Goal: Find specific fact: Find specific fact

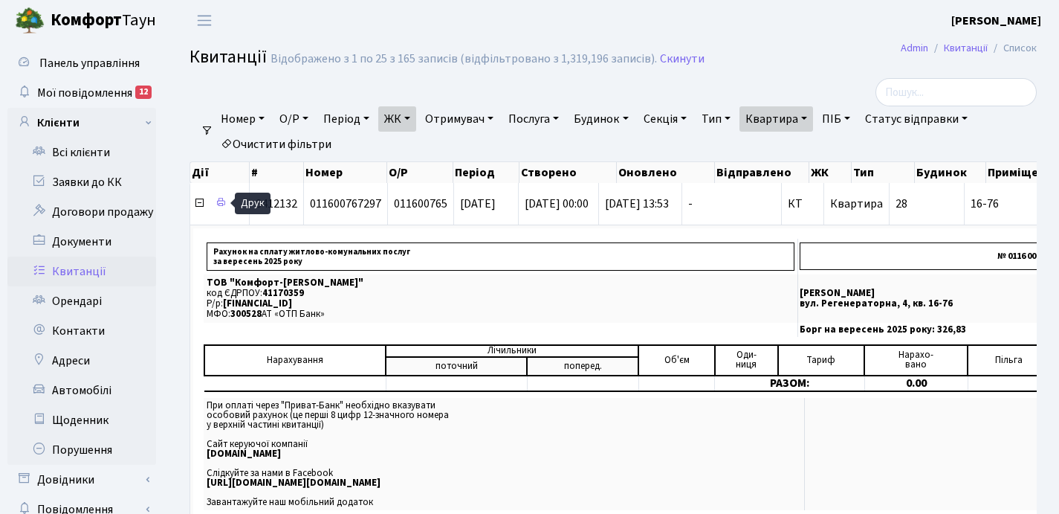
select select "25"
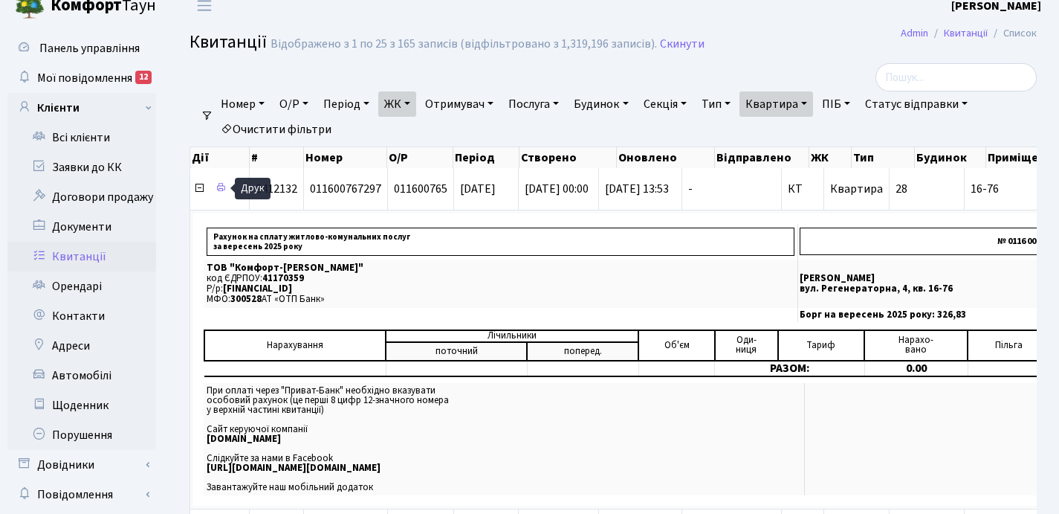
click at [813, 97] on link "Квартира" at bounding box center [777, 103] width 74 height 25
type input "1"
type input "13-115"
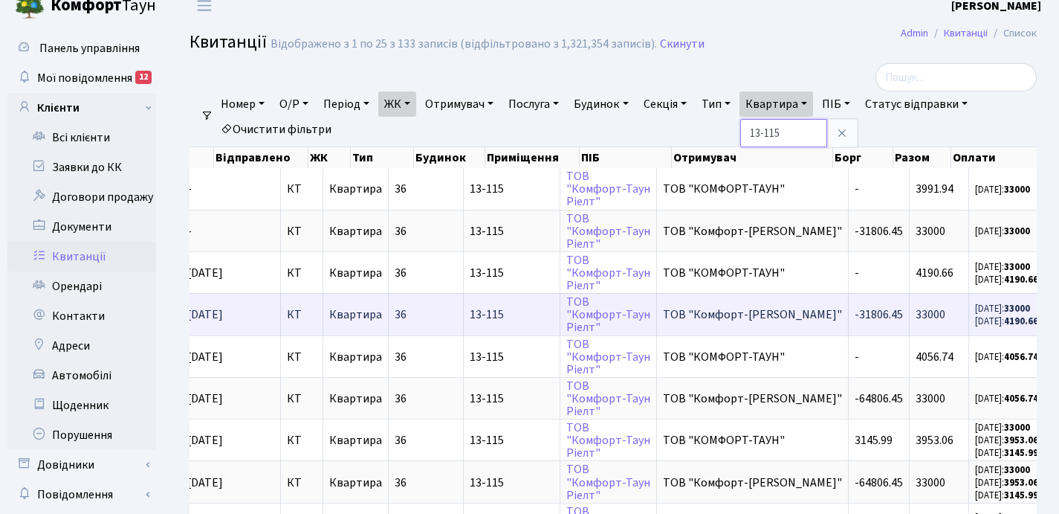
scroll to position [0, 510]
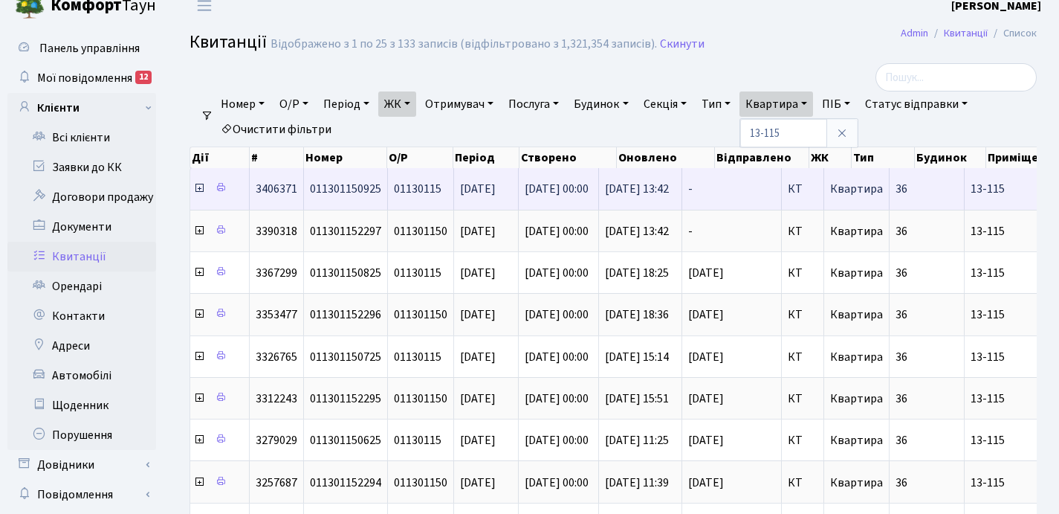
click at [200, 190] on icon at bounding box center [199, 188] width 12 height 12
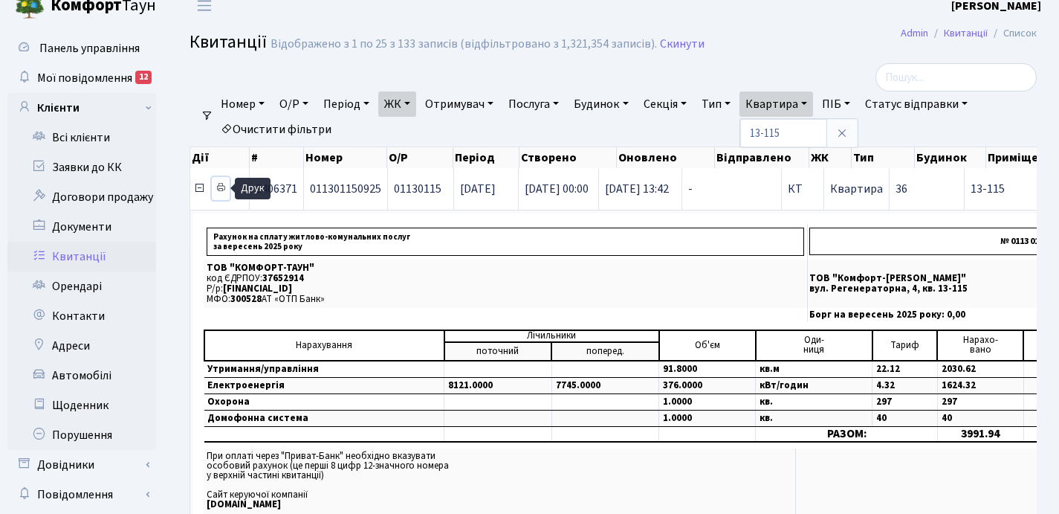
click at [219, 188] on icon at bounding box center [221, 187] width 10 height 10
click at [198, 190] on icon at bounding box center [199, 188] width 12 height 12
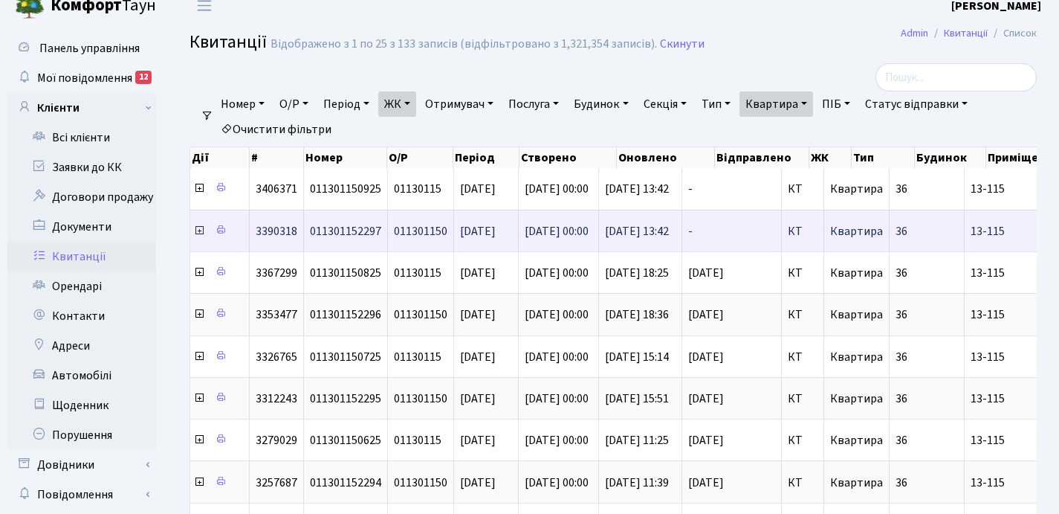
click at [198, 232] on icon at bounding box center [199, 230] width 12 height 12
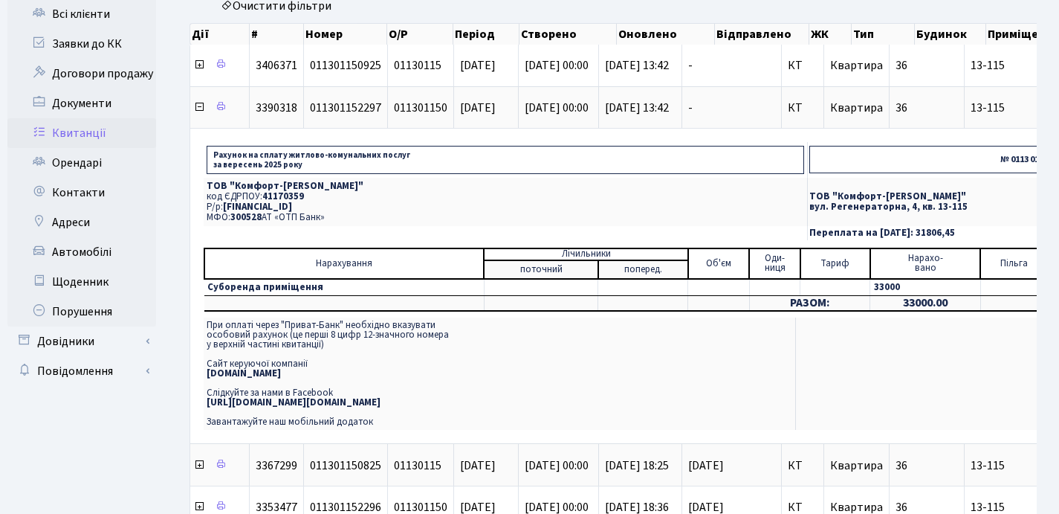
scroll to position [140, 0]
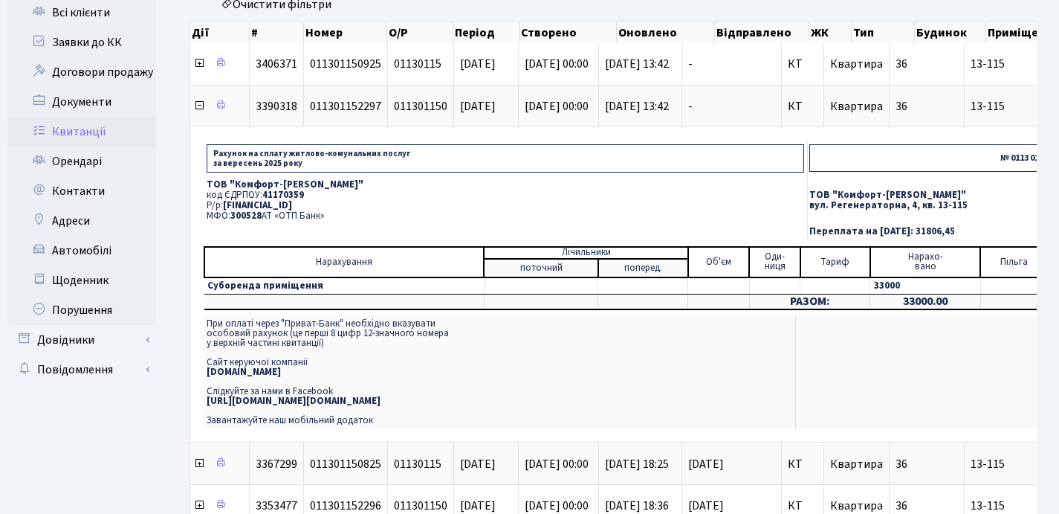
drag, startPoint x: 207, startPoint y: 184, endPoint x: 333, endPoint y: 216, distance: 130.3
click at [333, 216] on td "ТОВ "Комфорт-Таун Ріелт" код ЄДРПОУ: 41170359 Р/р: [FINANCIAL_ID] МФО: 300528 А…" at bounding box center [506, 200] width 604 height 48
copy td "ТОВ "Комфорт-Таун Ріелт" код ЄДРПОУ: 41170359 Р/р: [FINANCIAL_ID] МФО: 300528 А…"
